Goal: Information Seeking & Learning: Learn about a topic

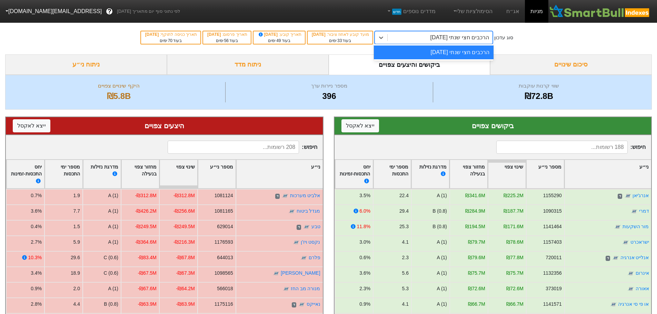
click at [455, 35] on div "הרכבים חצי שנתי [DATE]" at bounding box center [460, 37] width 59 height 8
click at [516, 9] on link "אג״ח" at bounding box center [513, 11] width 24 height 23
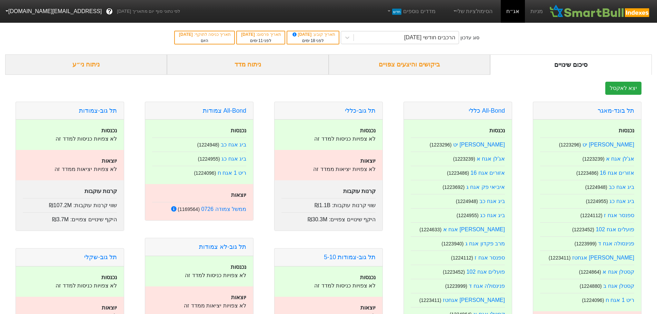
click at [437, 62] on div "ביקושים והיצעים צפויים" at bounding box center [410, 65] width 162 height 20
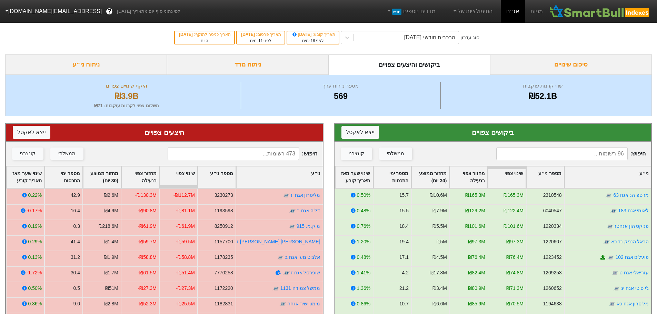
click at [275, 156] on input at bounding box center [233, 153] width 131 height 13
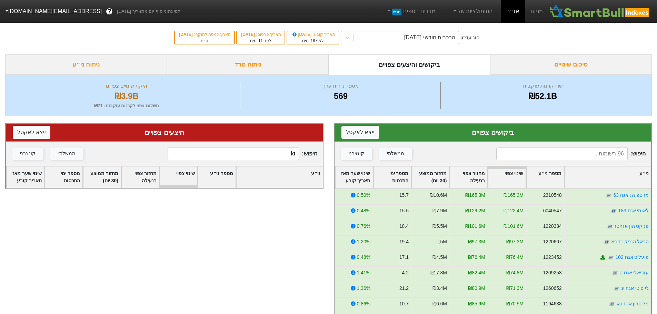
type input "k"
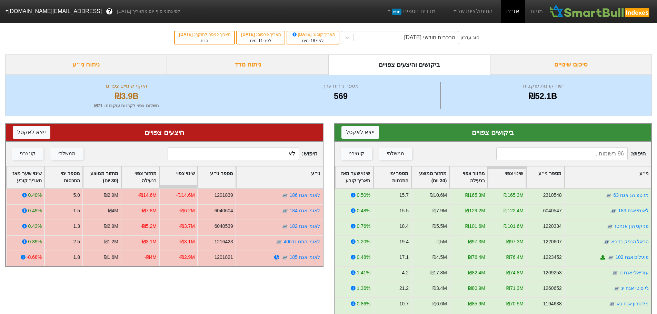
type input "ל"
